Goal: Find specific page/section: Find specific page/section

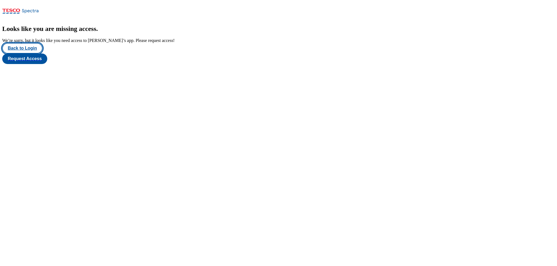
click at [38, 54] on button "Back to Login" at bounding box center [22, 48] width 40 height 10
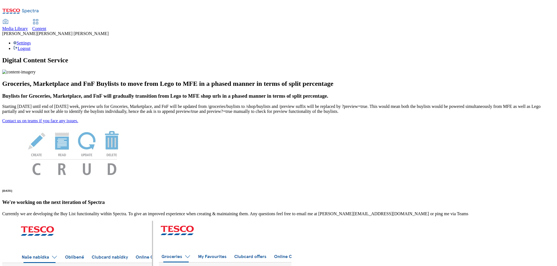
click at [46, 26] on span "Content" at bounding box center [39, 28] width 14 height 5
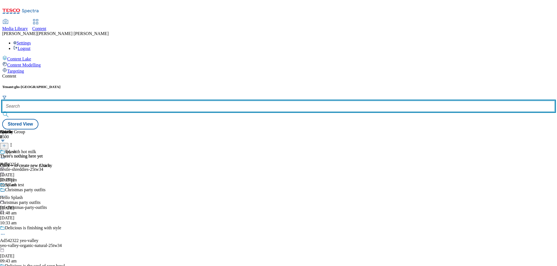
click at [122, 101] on input "text" at bounding box center [278, 106] width 552 height 11
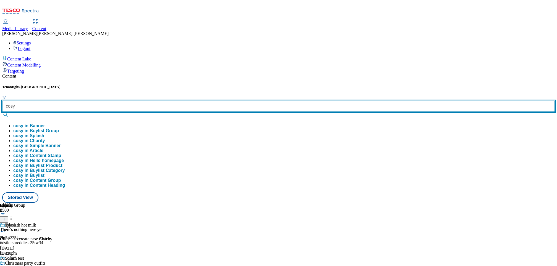
type input "cosy"
click at [2, 112] on button "submit" at bounding box center [6, 115] width 8 height 6
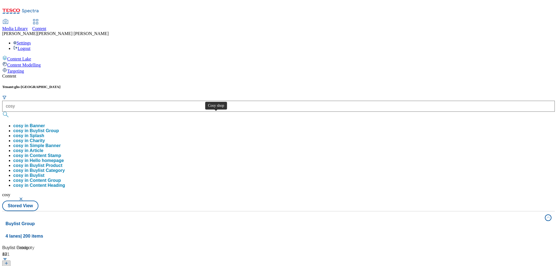
click at [28, 266] on div "Cosy shop" at bounding box center [17, 270] width 21 height 7
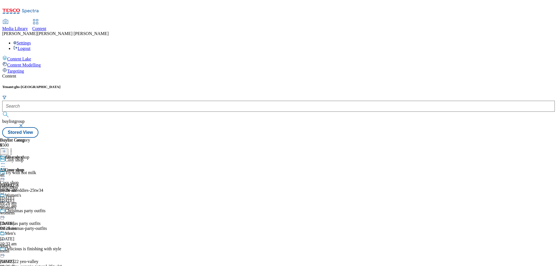
scroll to position [87, 0]
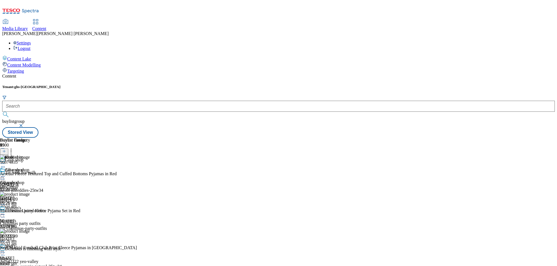
scroll to position [3290, 0]
